Goal: Task Accomplishment & Management: Manage account settings

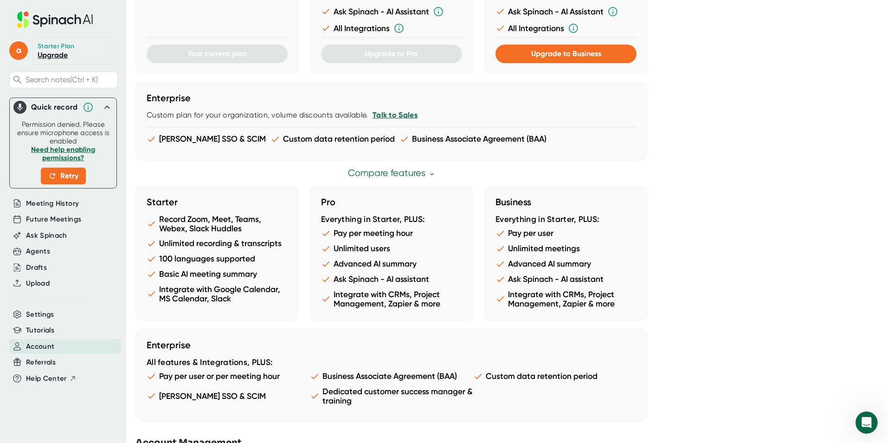
scroll to position [393, 0]
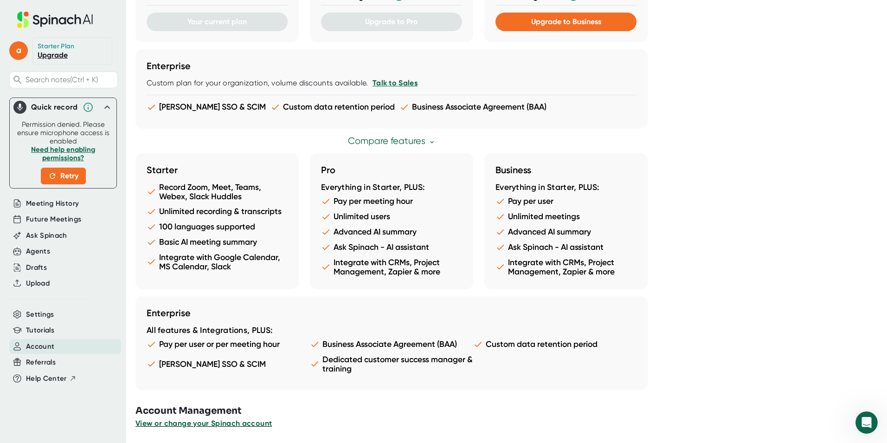
click at [225, 423] on span "View or change your Spinach account" at bounding box center [203, 423] width 136 height 9
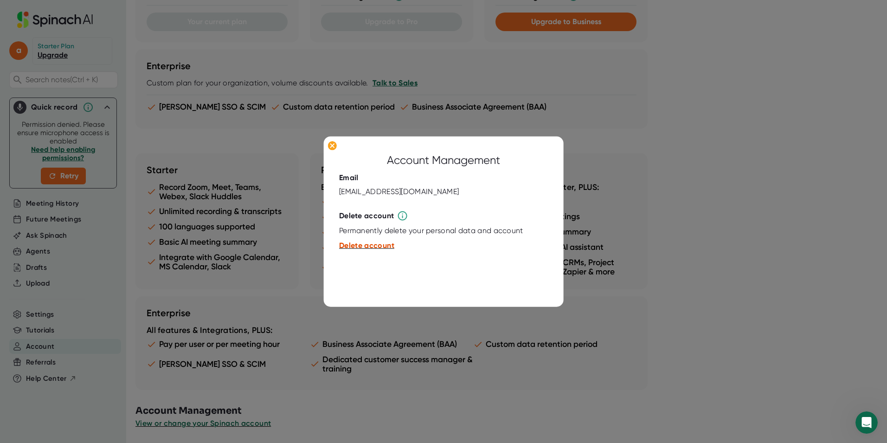
click at [356, 247] on span "Delete account" at bounding box center [366, 245] width 55 height 9
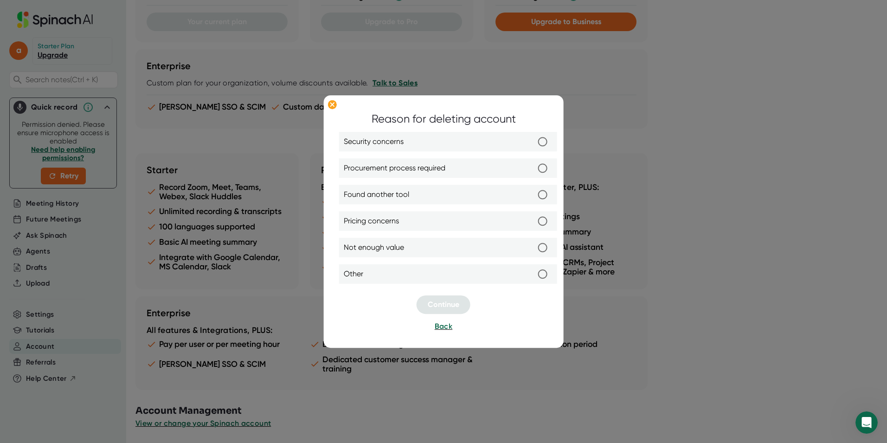
click at [418, 275] on label "Other" at bounding box center [448, 273] width 209 height 19
click at [533, 275] on input "Other" at bounding box center [542, 273] width 19 height 19
radio input "true"
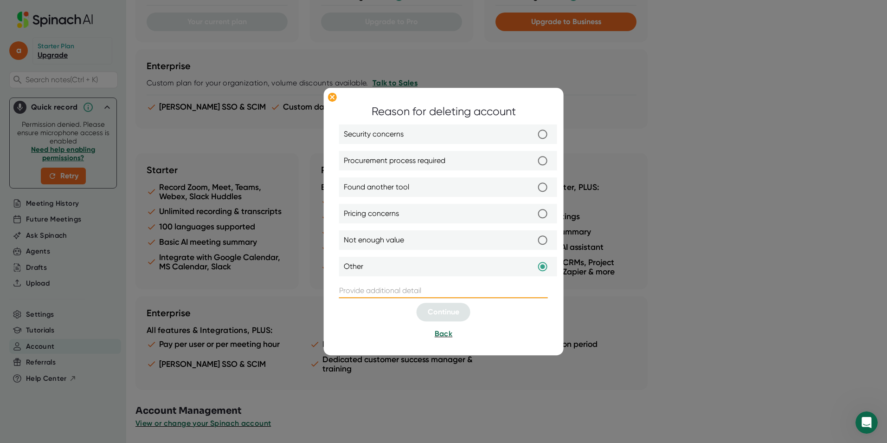
click at [435, 292] on input "text" at bounding box center [443, 290] width 209 height 15
type input "NA"
click at [462, 309] on button "Continue" at bounding box center [444, 312] width 54 height 19
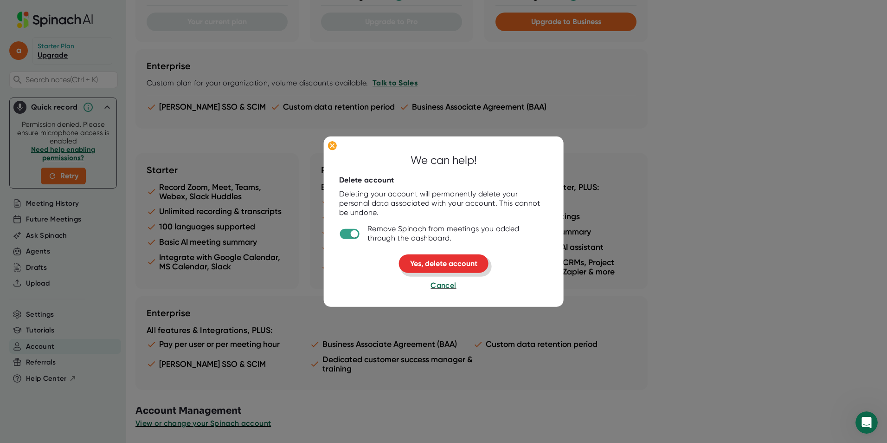
click at [466, 261] on span "Yes, delete account" at bounding box center [443, 263] width 67 height 9
